Goal: Find specific page/section: Find specific page/section

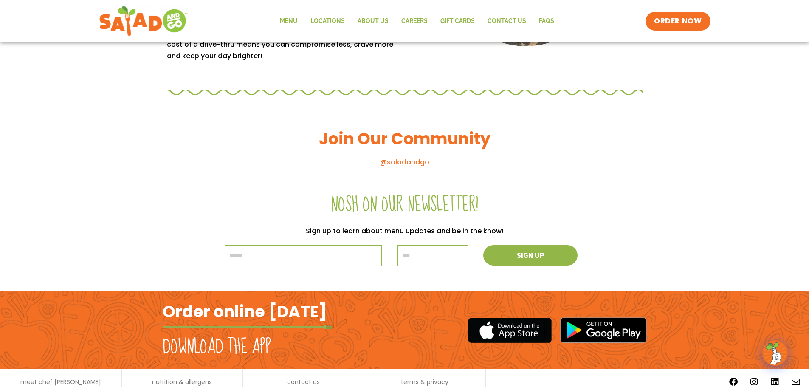
scroll to position [911, 0]
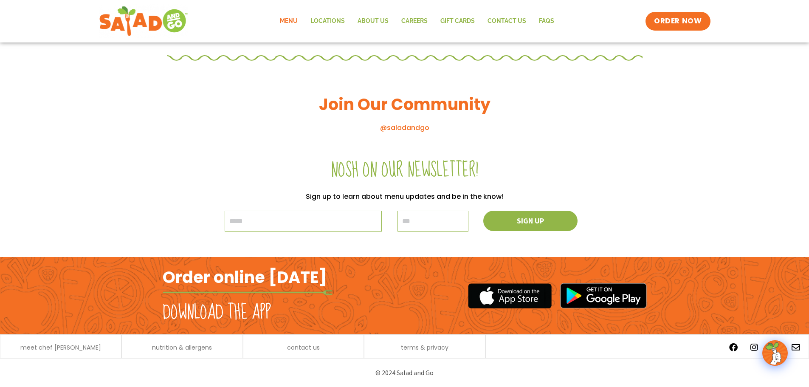
click at [294, 20] on link "Menu" at bounding box center [289, 21] width 31 height 20
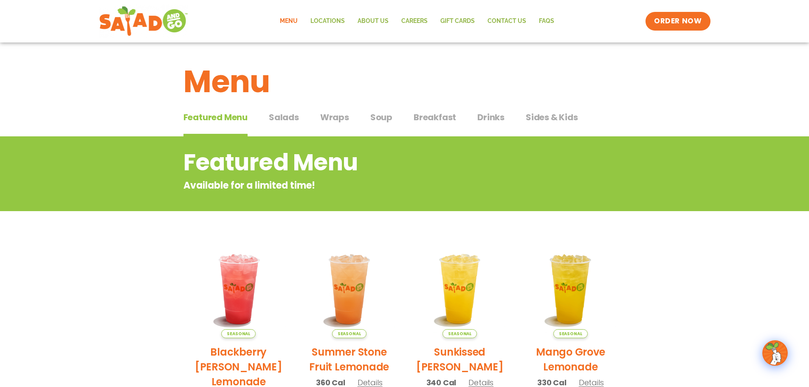
click at [287, 119] on span "Salads" at bounding box center [284, 117] width 30 height 13
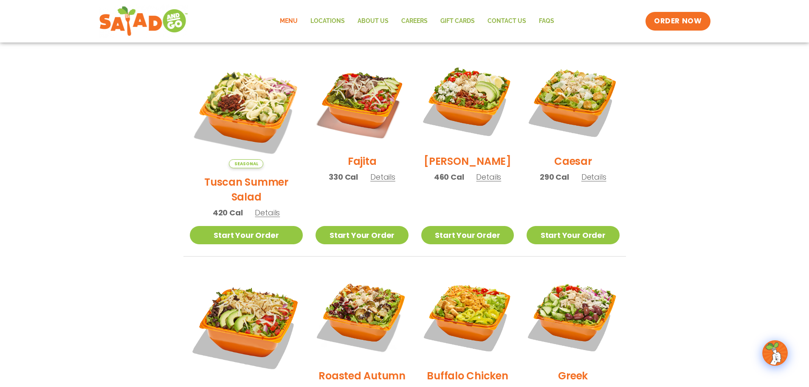
scroll to position [212, 0]
